Goal: Task Accomplishment & Management: Manage account settings

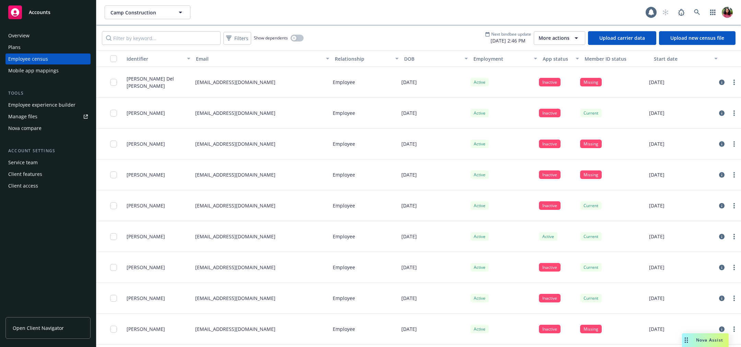
click at [41, 67] on div "Mobile app mappings" at bounding box center [33, 70] width 50 height 11
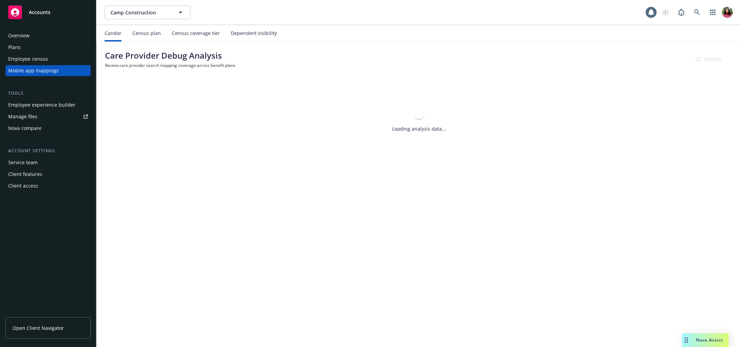
click at [184, 36] on div "Census coverage tier" at bounding box center [196, 33] width 48 height 5
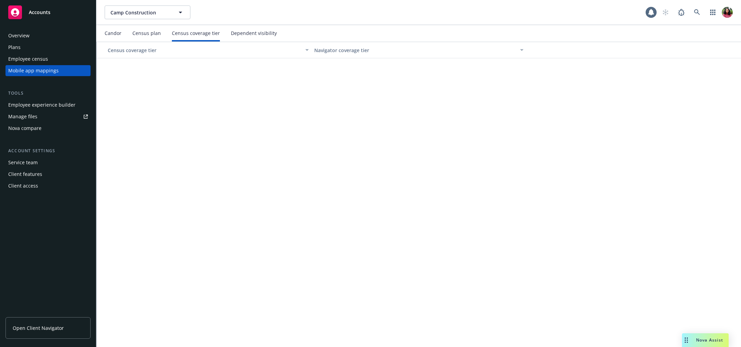
click at [137, 31] on div "Census plan" at bounding box center [146, 33] width 28 height 5
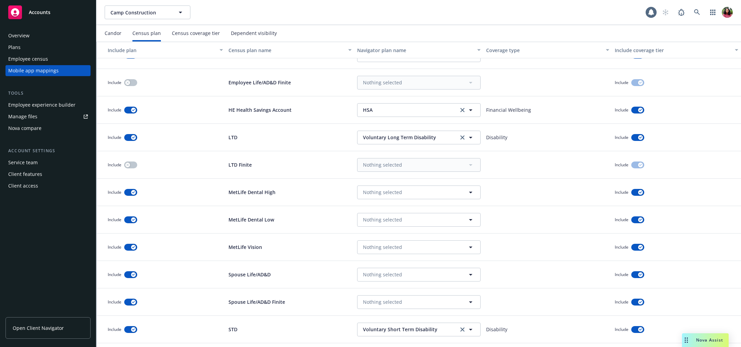
scroll to position [315, 0]
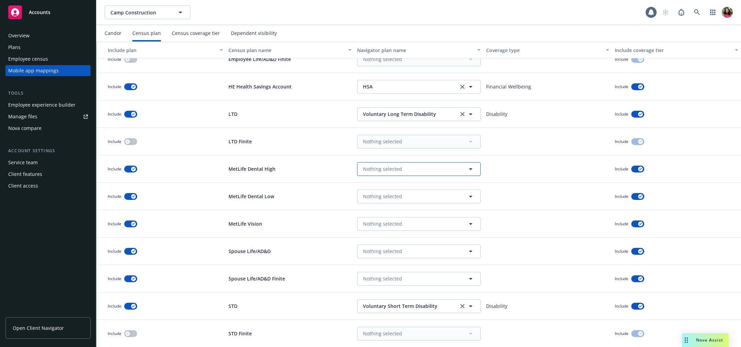
click at [379, 169] on span "Nothing selected" at bounding box center [382, 168] width 39 height 7
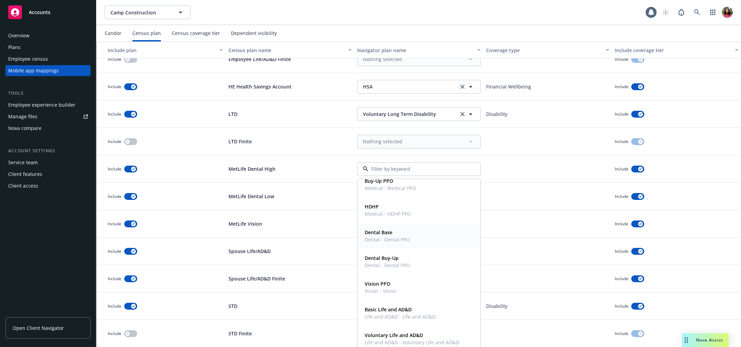
scroll to position [36, 0]
click at [333, 210] on div "MetLife Vision" at bounding box center [290, 223] width 129 height 27
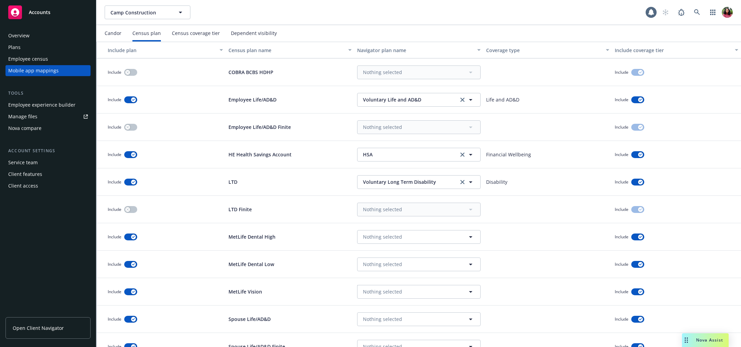
scroll to position [315, 0]
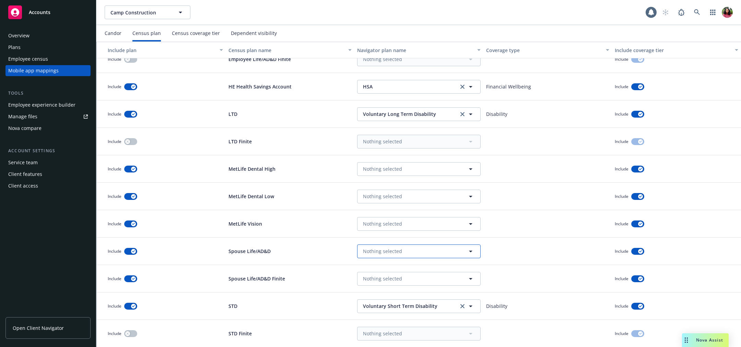
click at [390, 253] on span "Nothing selected" at bounding box center [382, 251] width 39 height 7
click at [396, 197] on span "Nothing selected" at bounding box center [382, 196] width 39 height 7
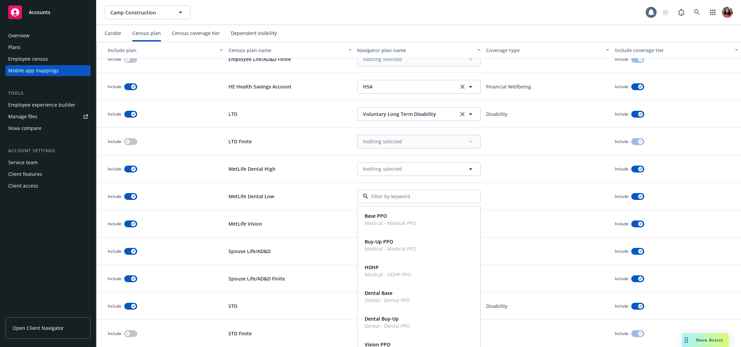
click at [297, 200] on div "MetLife Dental Low" at bounding box center [290, 196] width 129 height 27
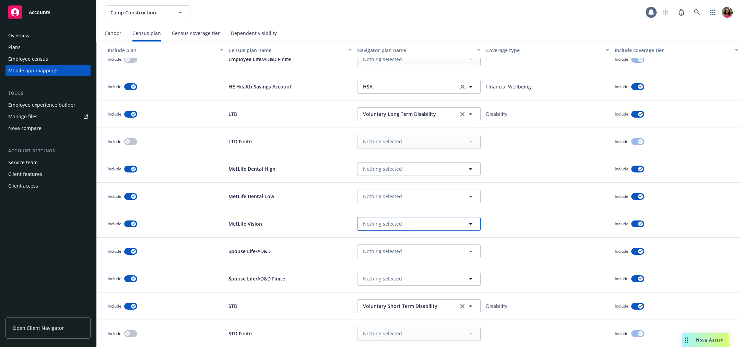
click at [399, 220] on button "Nothing selected" at bounding box center [419, 224] width 124 height 14
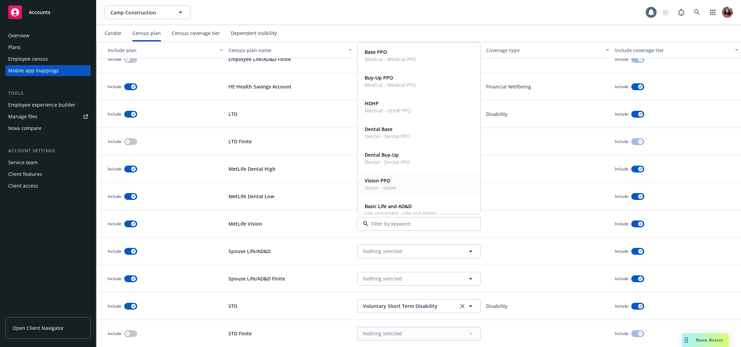
click at [396, 176] on div "Vision PPO Vision - Vision" at bounding box center [419, 184] width 114 height 17
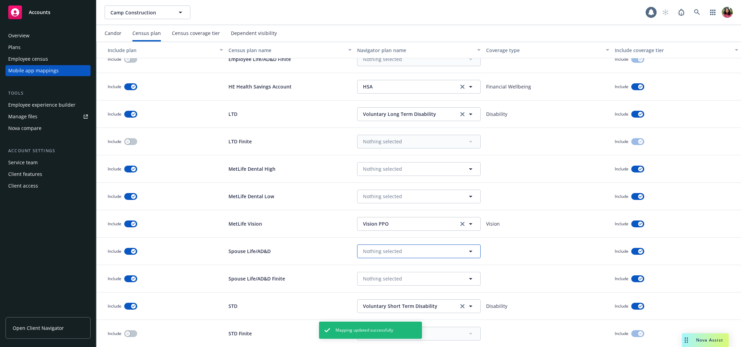
click at [363, 251] on span "Nothing selected" at bounding box center [382, 251] width 39 height 7
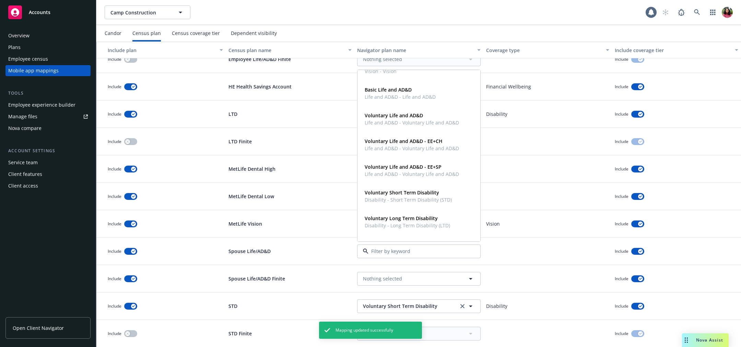
scroll to position [146, 0]
click at [407, 165] on strong "Voluntary Life and AD&D - EE+SP" at bounding box center [403, 164] width 77 height 7
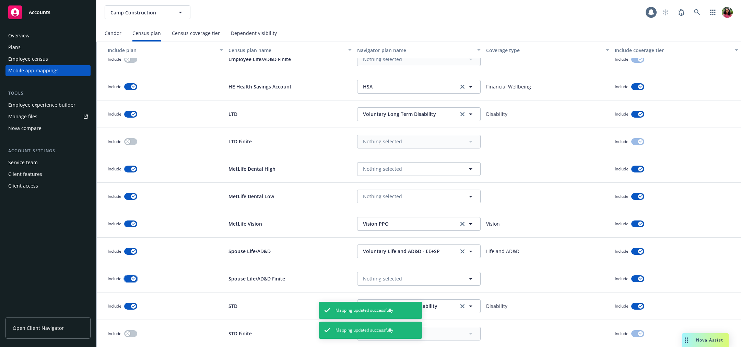
click at [134, 280] on div "button" at bounding box center [133, 279] width 5 height 5
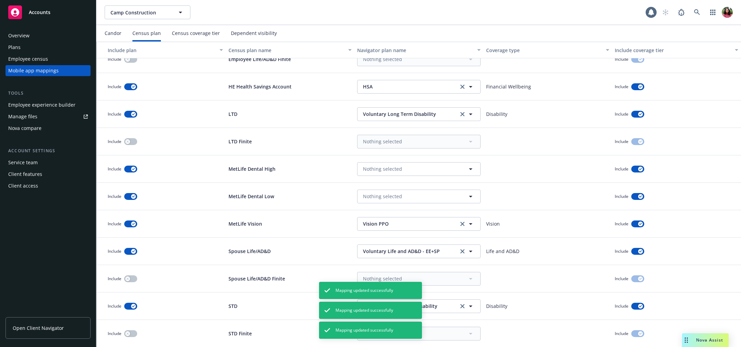
click at [280, 333] on div "STD Finite" at bounding box center [290, 333] width 129 height 27
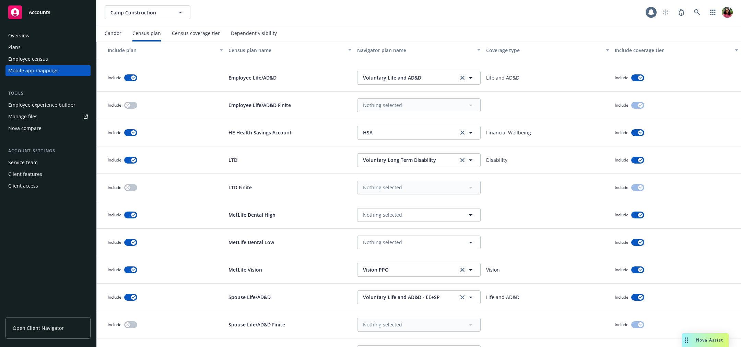
scroll to position [315, 0]
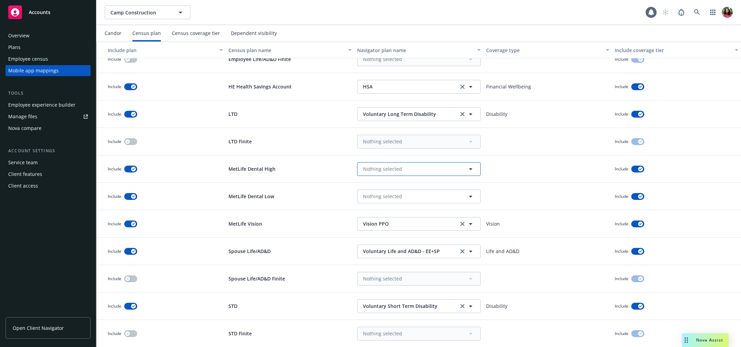
click at [385, 169] on span "Nothing selected" at bounding box center [382, 168] width 39 height 7
click at [397, 198] on span "Nothing selected" at bounding box center [382, 196] width 39 height 7
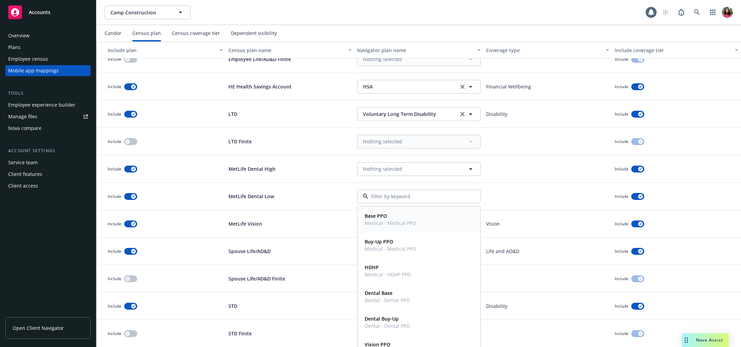
click at [390, 223] on span "Medical - Medical PPO" at bounding box center [390, 223] width 51 height 7
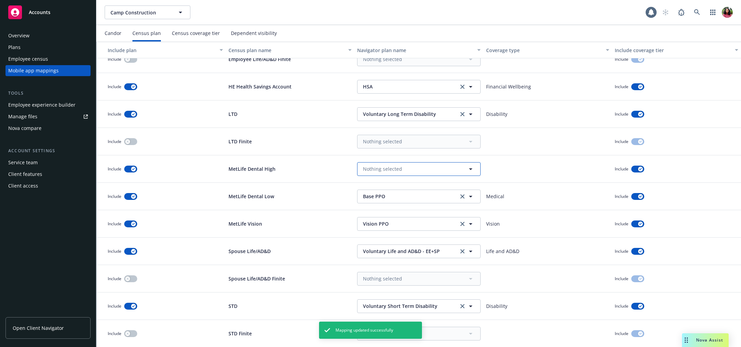
click at [392, 171] on span "Nothing selected" at bounding box center [382, 168] width 39 height 7
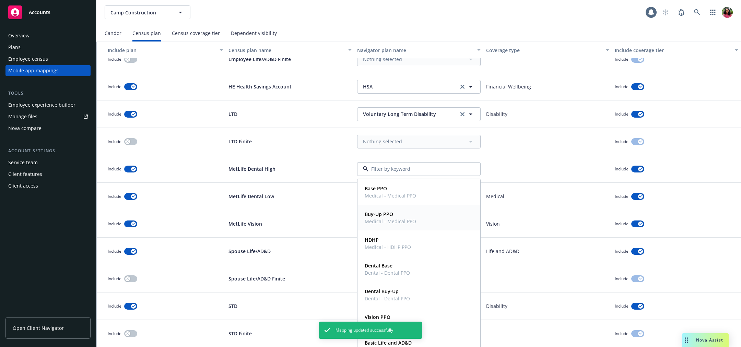
click at [389, 218] on span "Medical - Medical PPO" at bounding box center [390, 221] width 51 height 7
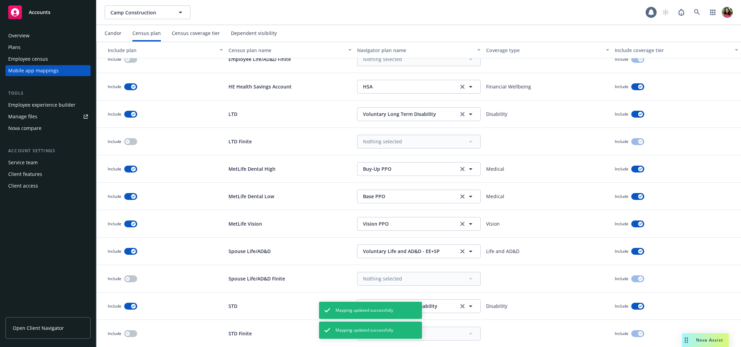
click at [325, 198] on div "MetLife Dental Low" at bounding box center [290, 196] width 129 height 27
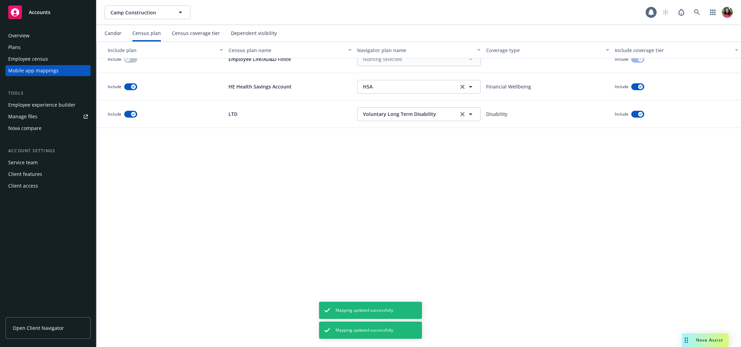
scroll to position [0, 0]
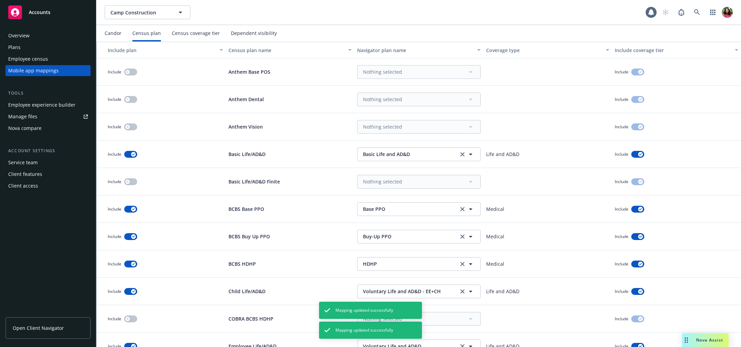
click at [191, 34] on div "Census coverage tier" at bounding box center [196, 33] width 48 height 5
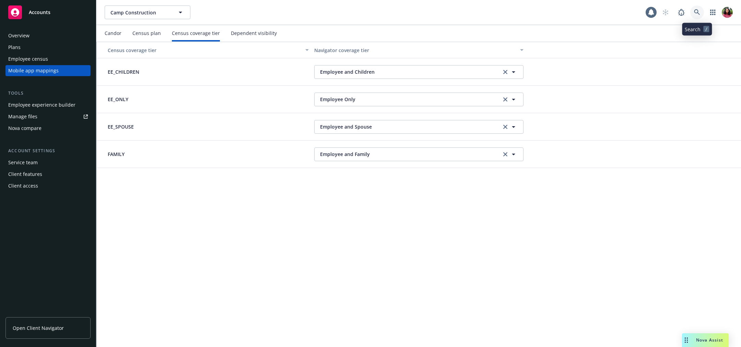
click at [697, 10] on icon at bounding box center [697, 12] width 6 height 6
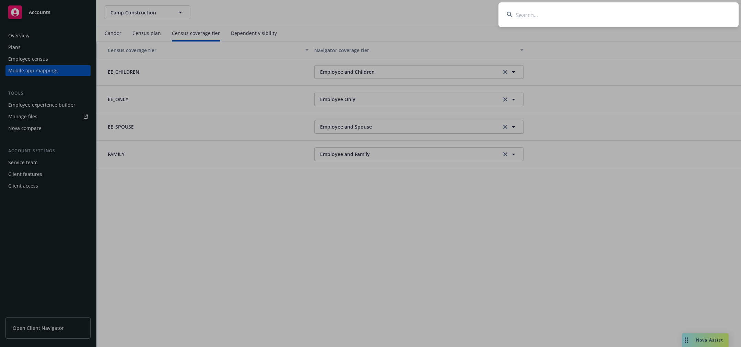
click at [677, 10] on input at bounding box center [618, 14] width 240 height 25
type input "snap"
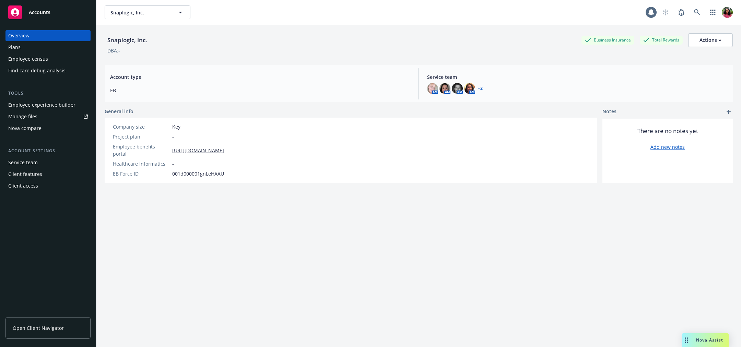
click at [34, 59] on div "Employee census" at bounding box center [28, 59] width 40 height 11
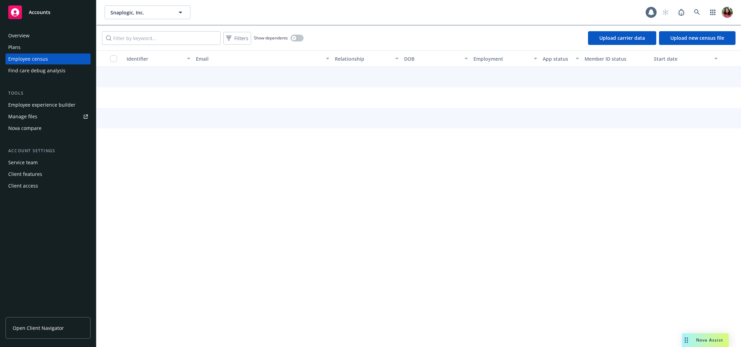
click at [35, 69] on div "Find care debug analysis" at bounding box center [36, 70] width 57 height 11
click at [43, 71] on div "Find care debug analysis" at bounding box center [36, 70] width 57 height 11
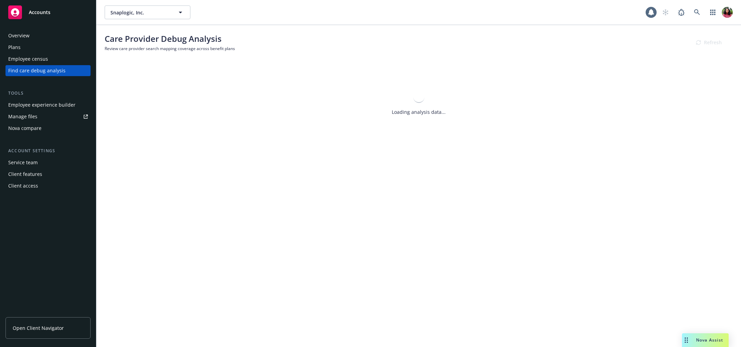
click at [42, 52] on div "Plans" at bounding box center [48, 47] width 80 height 11
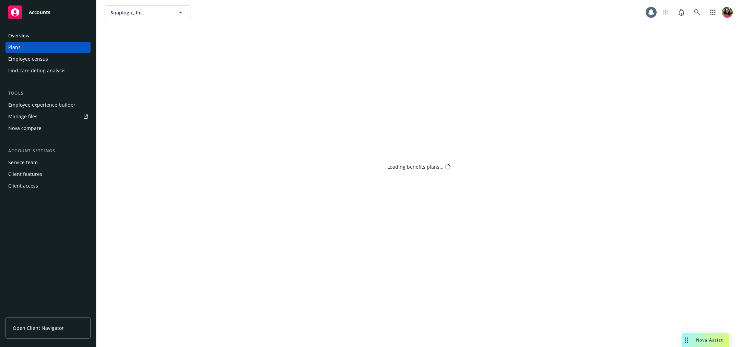
click at [42, 60] on div "Employee census" at bounding box center [28, 59] width 40 height 11
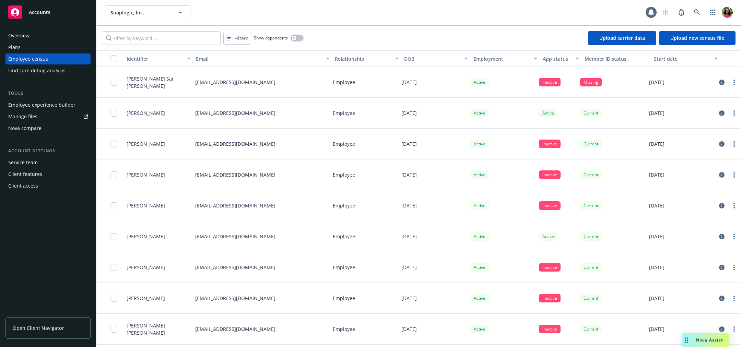
click at [690, 42] on link "Upload new census file" at bounding box center [697, 38] width 77 height 14
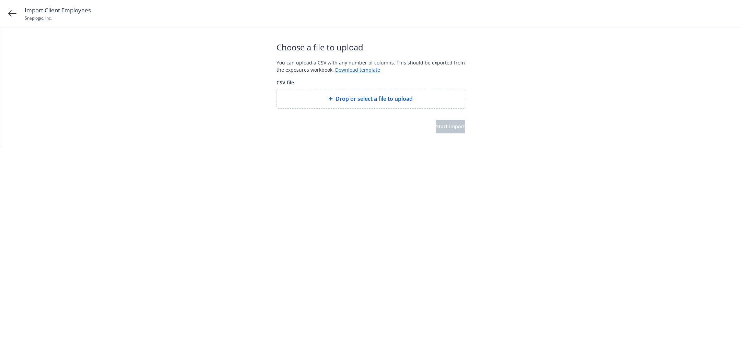
click at [380, 103] on span "Drop or select a file to upload" at bounding box center [374, 99] width 77 height 8
click at [446, 121] on button "Start import" at bounding box center [450, 127] width 29 height 14
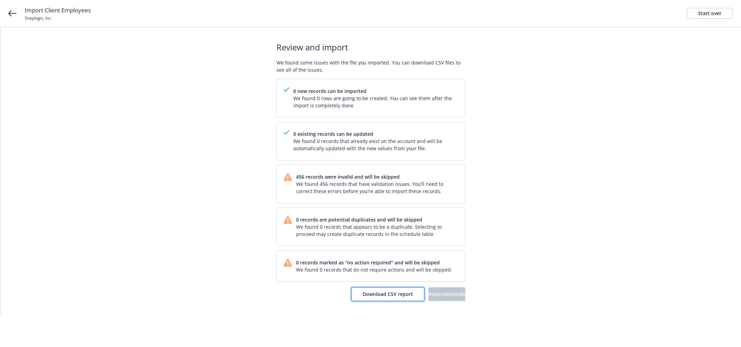
click at [375, 289] on button "Download CSV report" at bounding box center [387, 294] width 73 height 14
click at [375, 292] on span "Download CSV report" at bounding box center [388, 294] width 50 height 7
click at [708, 14] on div "Start over" at bounding box center [709, 13] width 23 height 10
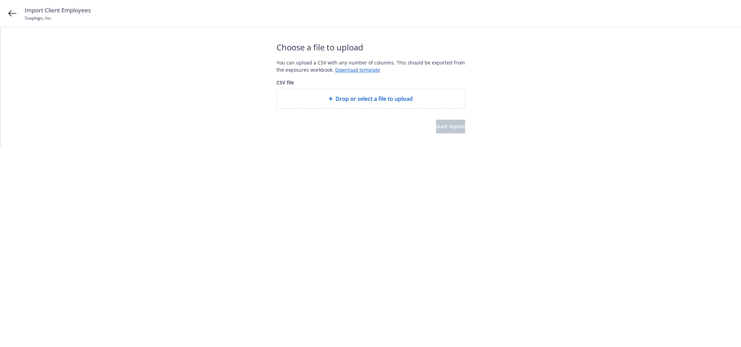
click at [380, 105] on div "Drop or select a file to upload" at bounding box center [371, 98] width 188 height 19
click at [436, 124] on span "Start import" at bounding box center [450, 126] width 29 height 7
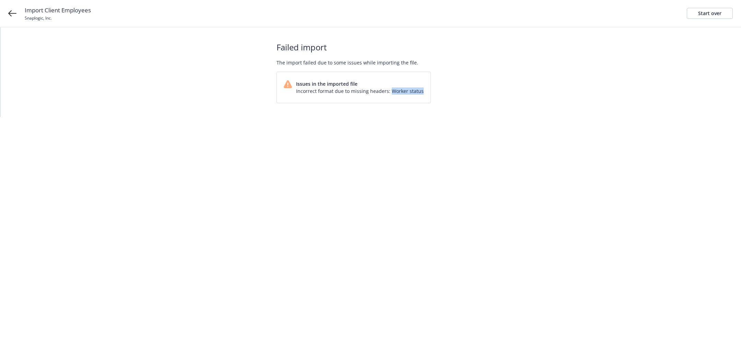
drag, startPoint x: 389, startPoint y: 91, endPoint x: 421, endPoint y: 91, distance: 31.6
click at [421, 91] on div "Issues in the imported file Incorrect format due to missing headers: Worker sta…" at bounding box center [354, 87] width 154 height 31
copy span "Worker status"
click at [698, 12] on link "Start over" at bounding box center [710, 13] width 46 height 11
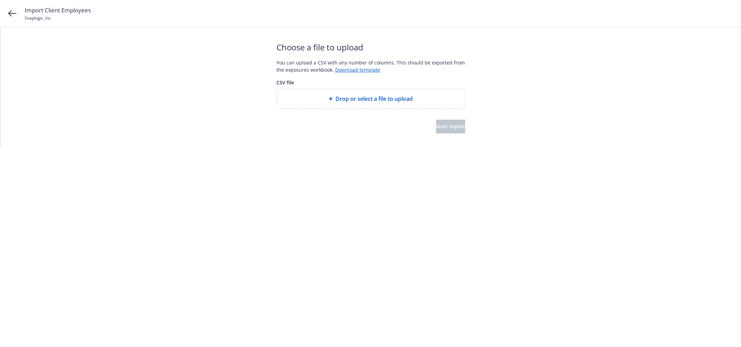
click at [383, 99] on span "Drop or select a file to upload" at bounding box center [374, 99] width 77 height 8
click at [437, 130] on button "Start import" at bounding box center [450, 127] width 29 height 14
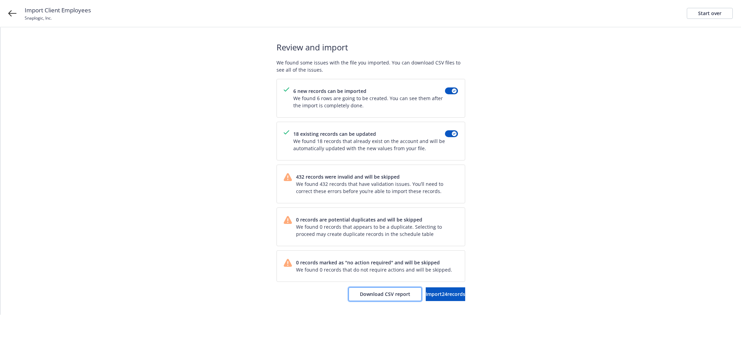
click at [376, 290] on button "Download CSV report" at bounding box center [385, 294] width 73 height 14
click at [700, 12] on div "Start over" at bounding box center [709, 13] width 23 height 10
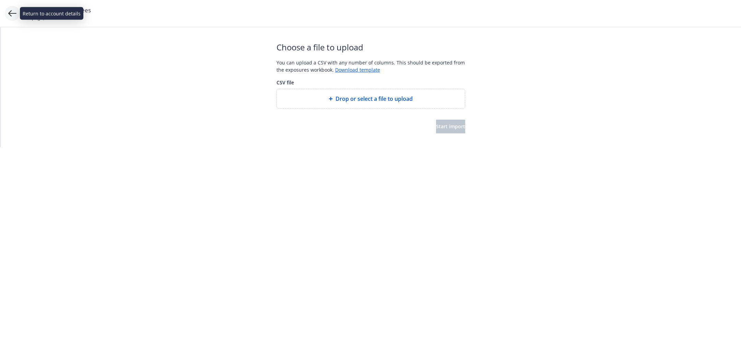
click at [12, 11] on icon at bounding box center [12, 13] width 8 height 8
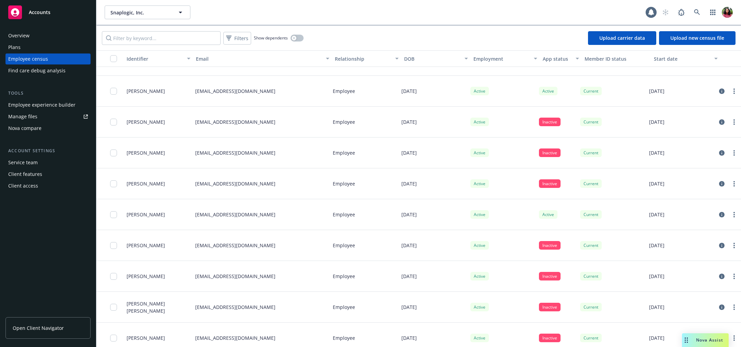
scroll to position [24, 0]
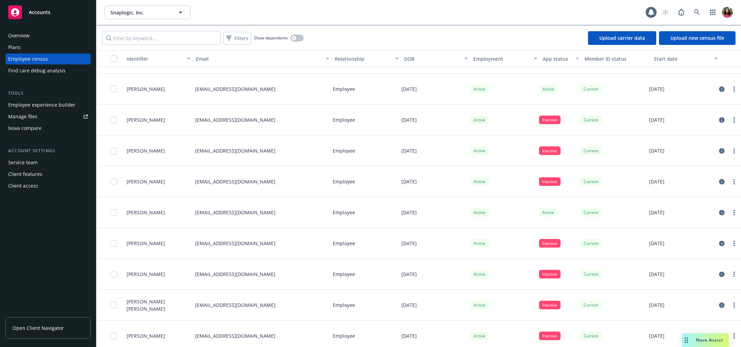
click at [32, 42] on div "Plans" at bounding box center [48, 47] width 80 height 11
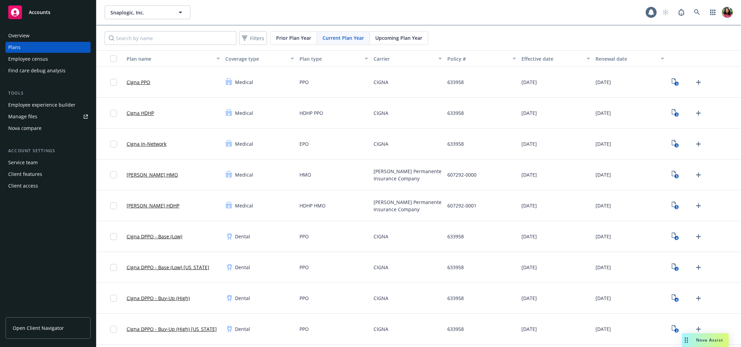
click at [140, 81] on link "Cigna PPO" at bounding box center [139, 82] width 24 height 7
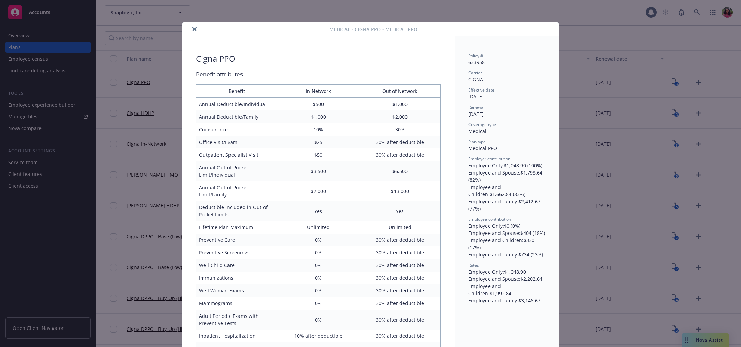
scroll to position [21, 0]
